Goal: Download file/media

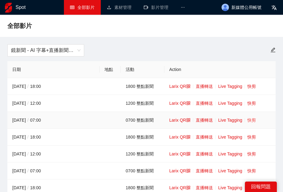
click at [253, 118] on link "快剪" at bounding box center [251, 120] width 9 height 5
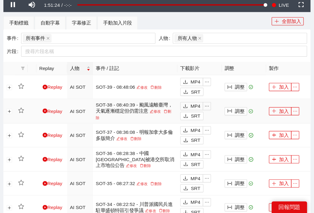
scroll to position [230, 0]
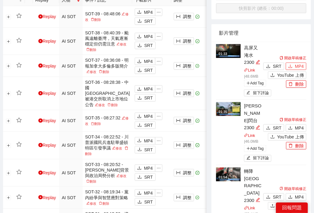
click at [287, 65] on span "MP4" at bounding box center [299, 66] width 9 height 7
click at [287, 124] on button "MP4" at bounding box center [296, 127] width 21 height 7
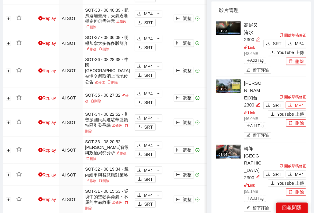
scroll to position [258, 0]
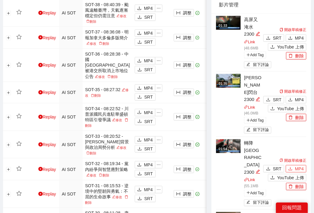
click at [287, 165] on span "MP4" at bounding box center [299, 168] width 9 height 7
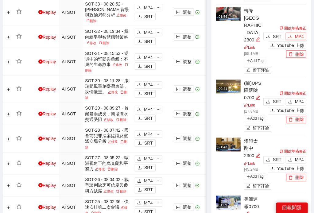
scroll to position [401, 0]
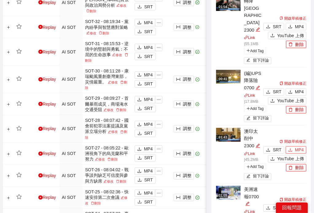
click at [287, 147] on span "MP4" at bounding box center [299, 150] width 9 height 7
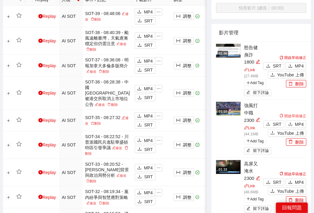
scroll to position [259, 0]
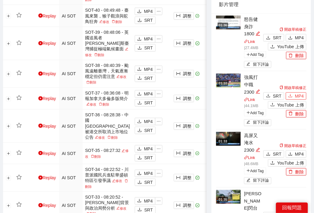
click at [287, 96] on span "MP4" at bounding box center [299, 96] width 9 height 7
